Goal: Obtain resource: Download file/media

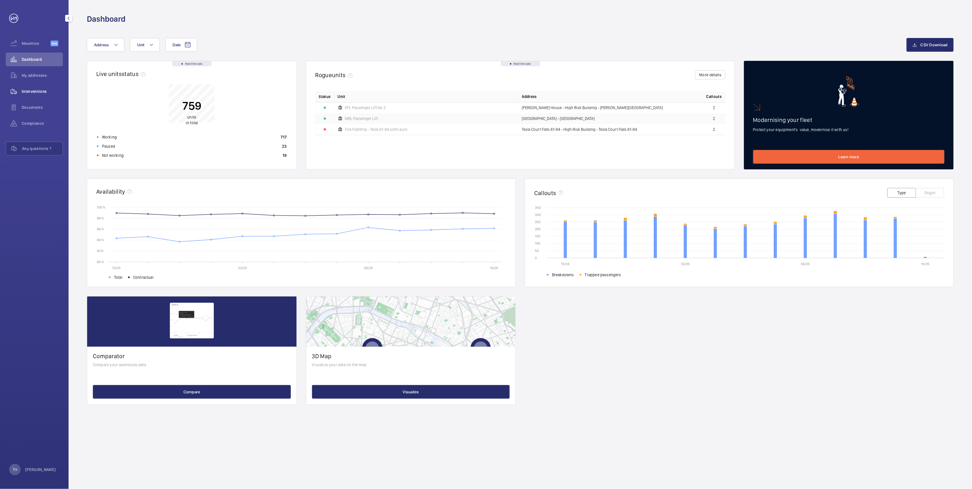
click at [35, 92] on span "Interventions" at bounding box center [42, 92] width 41 height 6
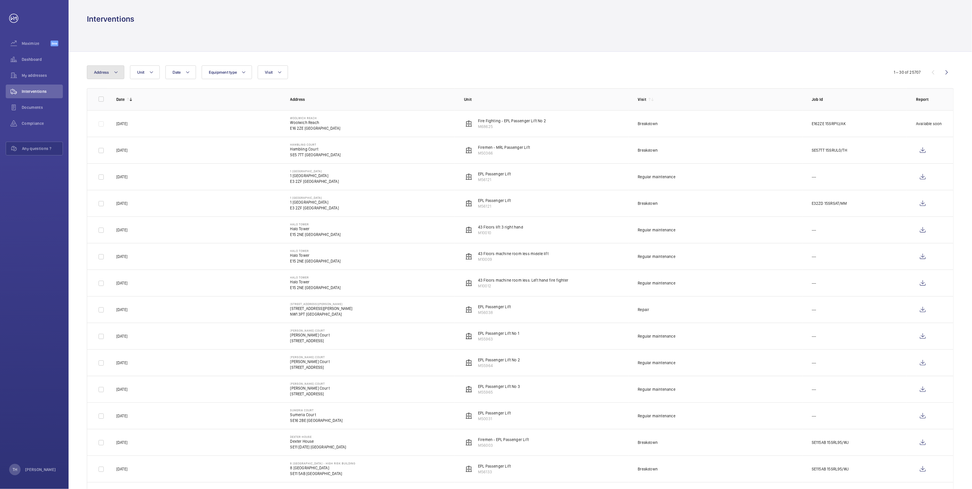
click at [117, 70] on mat-icon at bounding box center [116, 72] width 5 height 7
type input "palfrey"
click at [126, 110] on span "[STREET_ADDRESS]" at bounding box center [141, 111] width 79 height 6
click at [101, 110] on input "[STREET_ADDRESS]" at bounding box center [95, 110] width 11 height 11
checkbox input "true"
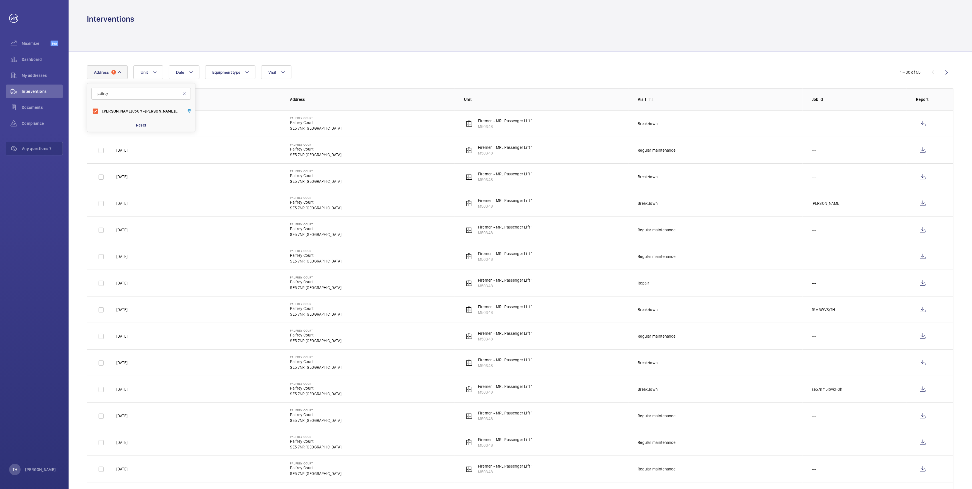
click at [314, 48] on div at bounding box center [520, 37] width 867 height 27
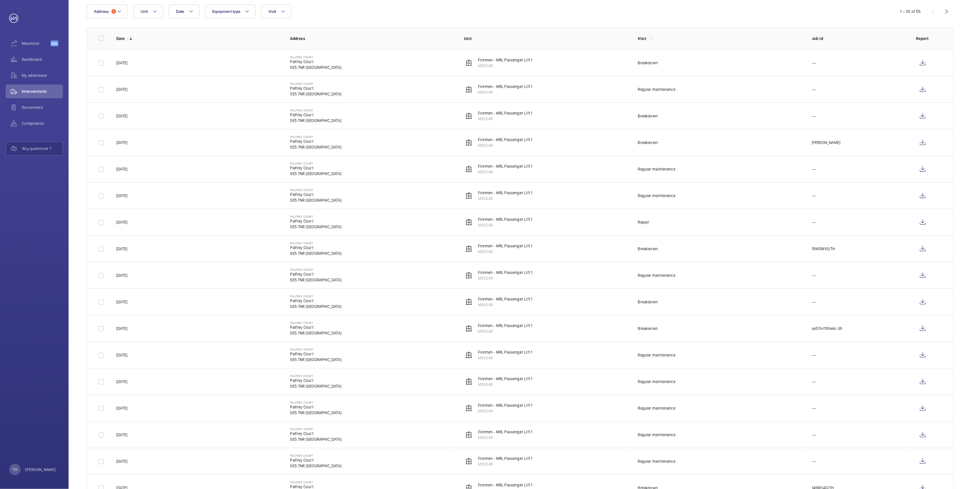
scroll to position [46, 0]
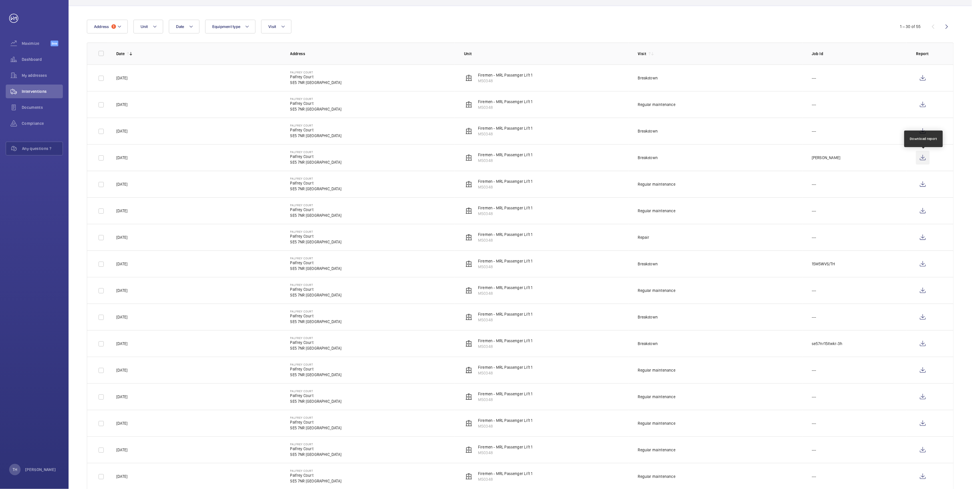
click at [925, 157] on wm-front-icon-button at bounding box center [923, 158] width 14 height 14
click at [924, 130] on wm-front-icon-button at bounding box center [923, 131] width 14 height 14
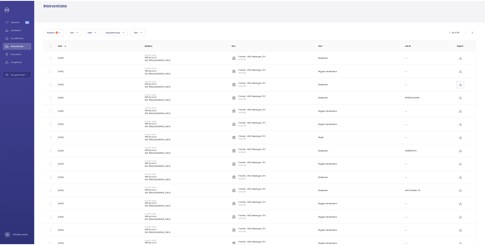
scroll to position [0, 0]
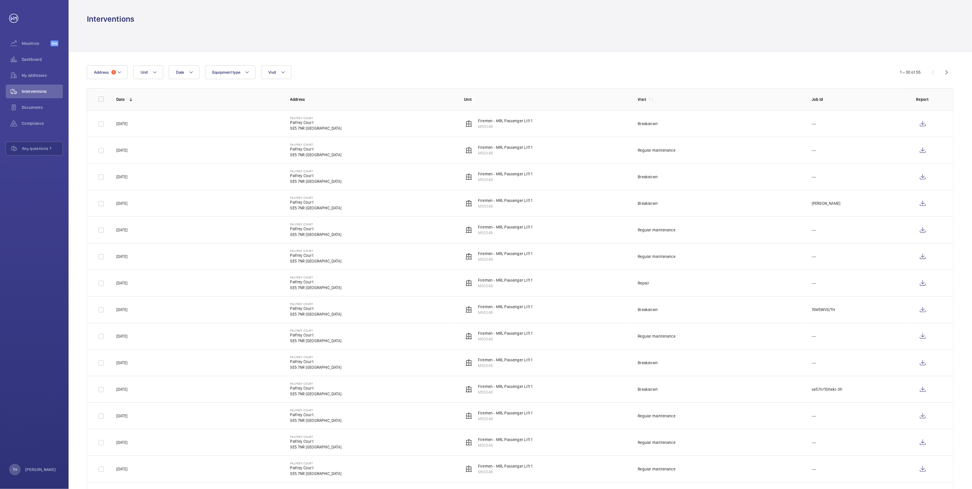
click at [361, 126] on td "[STREET_ADDRESS]" at bounding box center [368, 123] width 174 height 27
click at [501, 126] on p "M50348" at bounding box center [505, 127] width 54 height 6
click at [296, 123] on p "Palfrey Court" at bounding box center [315, 123] width 51 height 6
